Goal: Transaction & Acquisition: Obtain resource

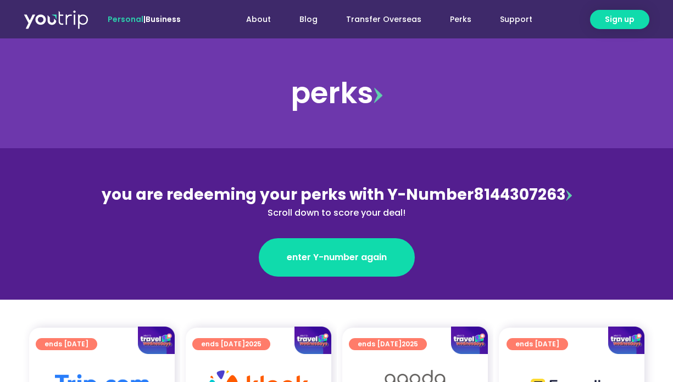
scroll to position [13, 0]
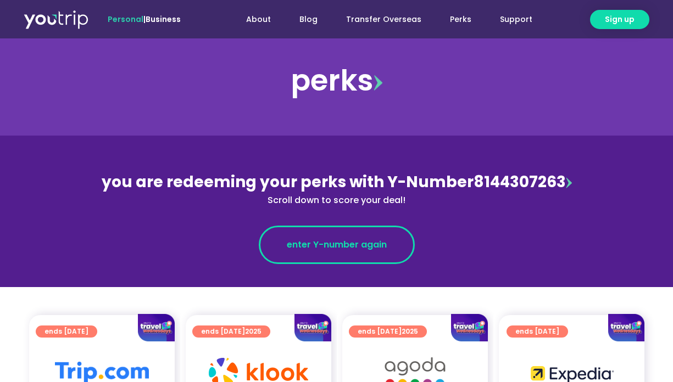
click at [341, 239] on span "enter Y-number again" at bounding box center [337, 244] width 100 height 13
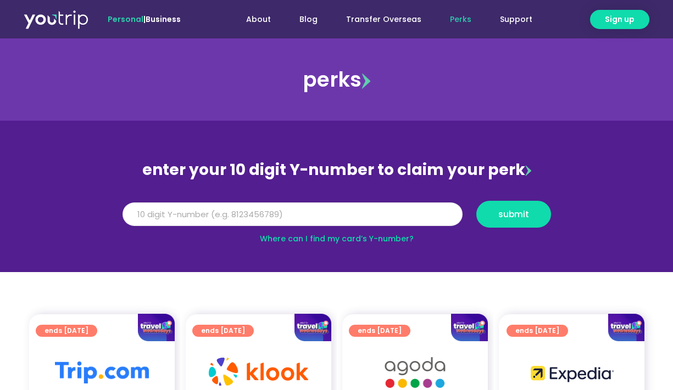
click at [327, 218] on input "Y Number" at bounding box center [292, 215] width 340 height 24
click at [521, 210] on span "submit" at bounding box center [513, 214] width 31 height 8
click at [498, 208] on button "submit" at bounding box center [513, 214] width 75 height 27
click at [133, 212] on input "Y Number" at bounding box center [292, 215] width 340 height 24
type input "8144307263"
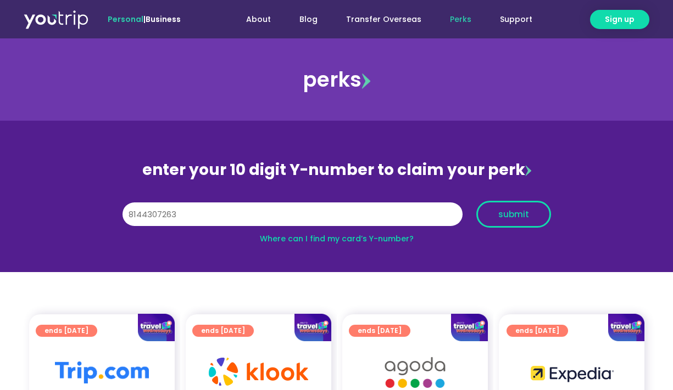
click at [531, 211] on span "submit" at bounding box center [513, 214] width 56 height 8
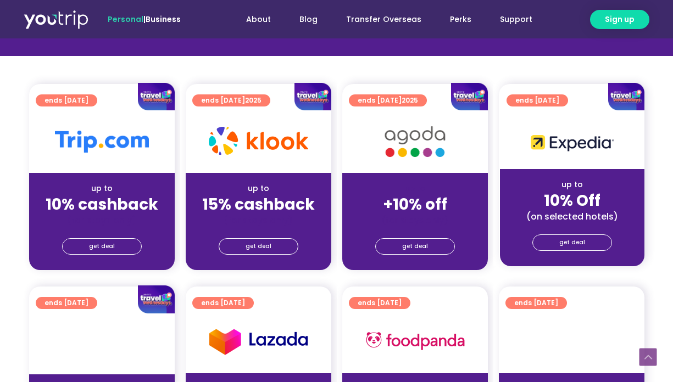
scroll to position [246, 0]
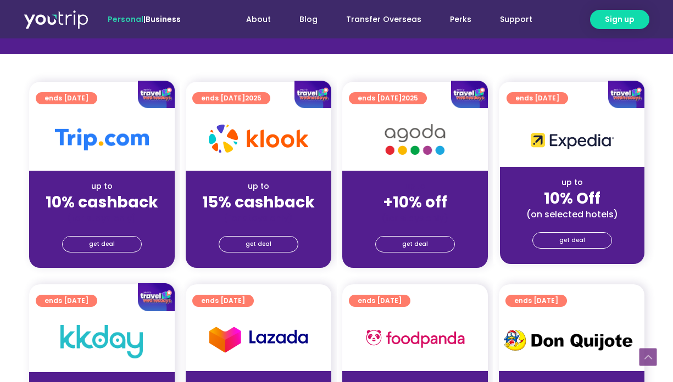
click at [276, 184] on div "up to" at bounding box center [258, 187] width 128 height 12
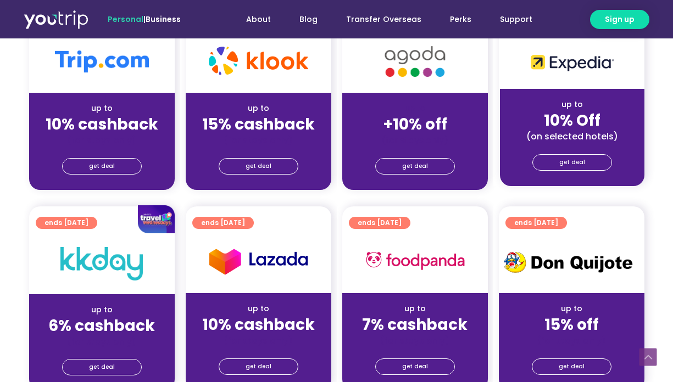
click at [258, 144] on div "(for stays only)" at bounding box center [258, 141] width 128 height 12
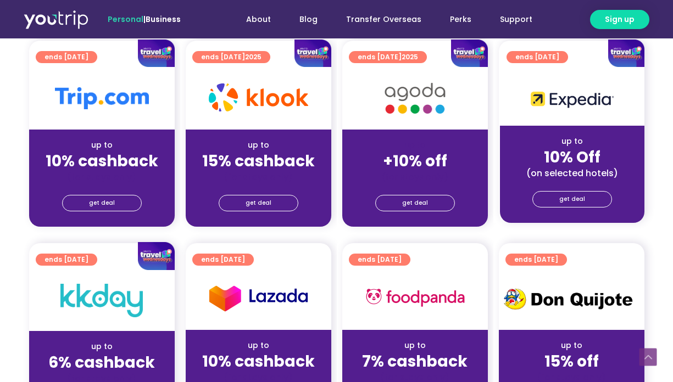
scroll to position [273, 0]
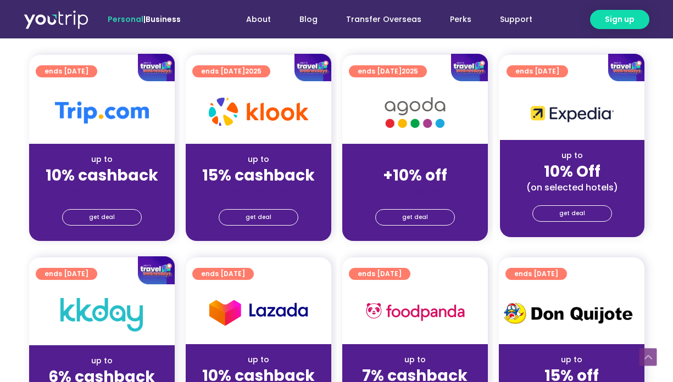
click at [258, 120] on img at bounding box center [258, 112] width 99 height 28
click at [259, 210] on span "get deal" at bounding box center [258, 217] width 26 height 15
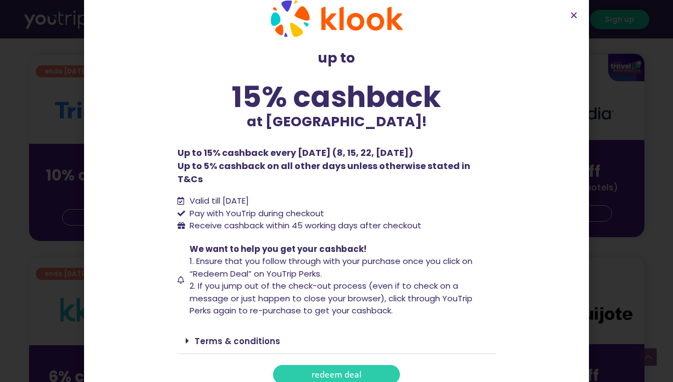
scroll to position [21, 0]
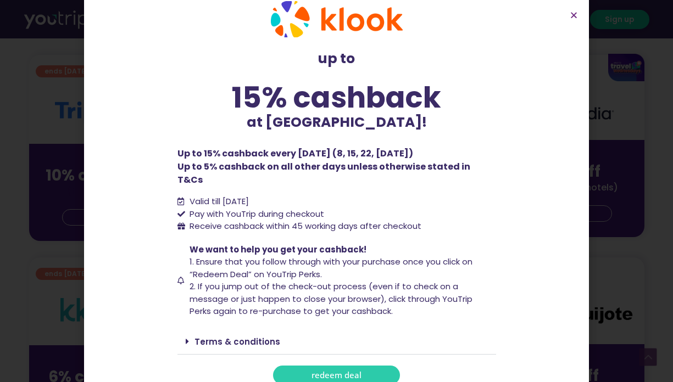
click at [315, 374] on section "up to 15% cashback at Klook! up to 15% cashback at Klook! Up to 15% cashback ev…" at bounding box center [336, 193] width 505 height 428
click at [315, 371] on span "redeem deal" at bounding box center [336, 375] width 50 height 8
